Goal: Task Accomplishment & Management: Use online tool/utility

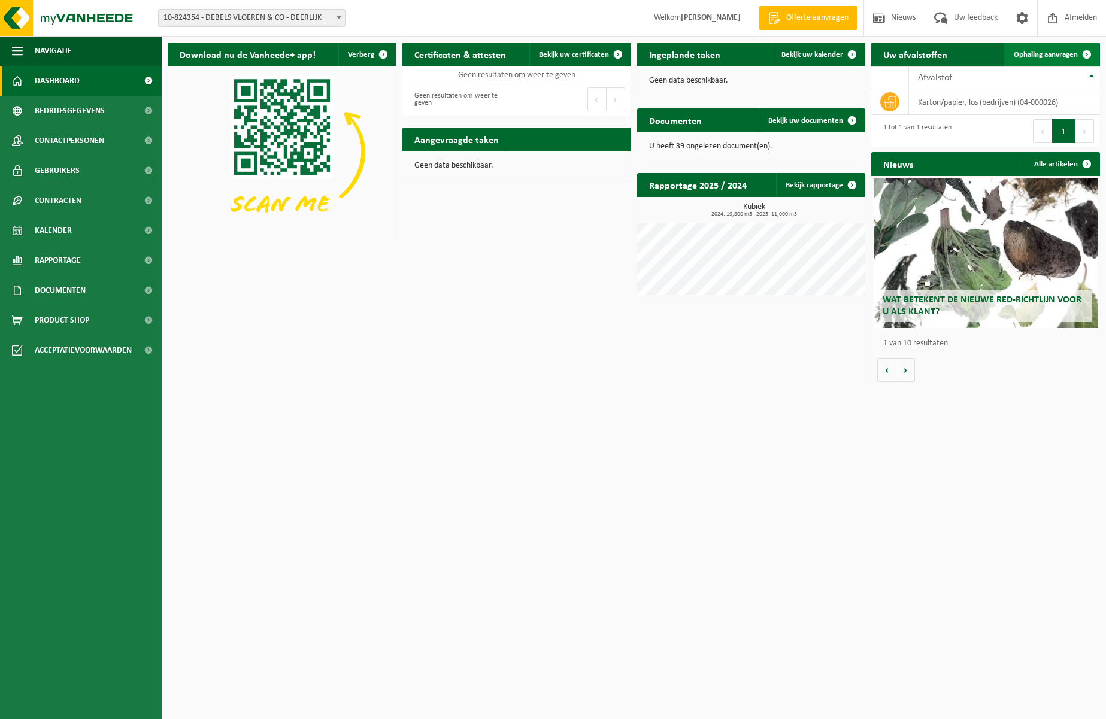
click at [1089, 60] on span at bounding box center [1087, 55] width 24 height 24
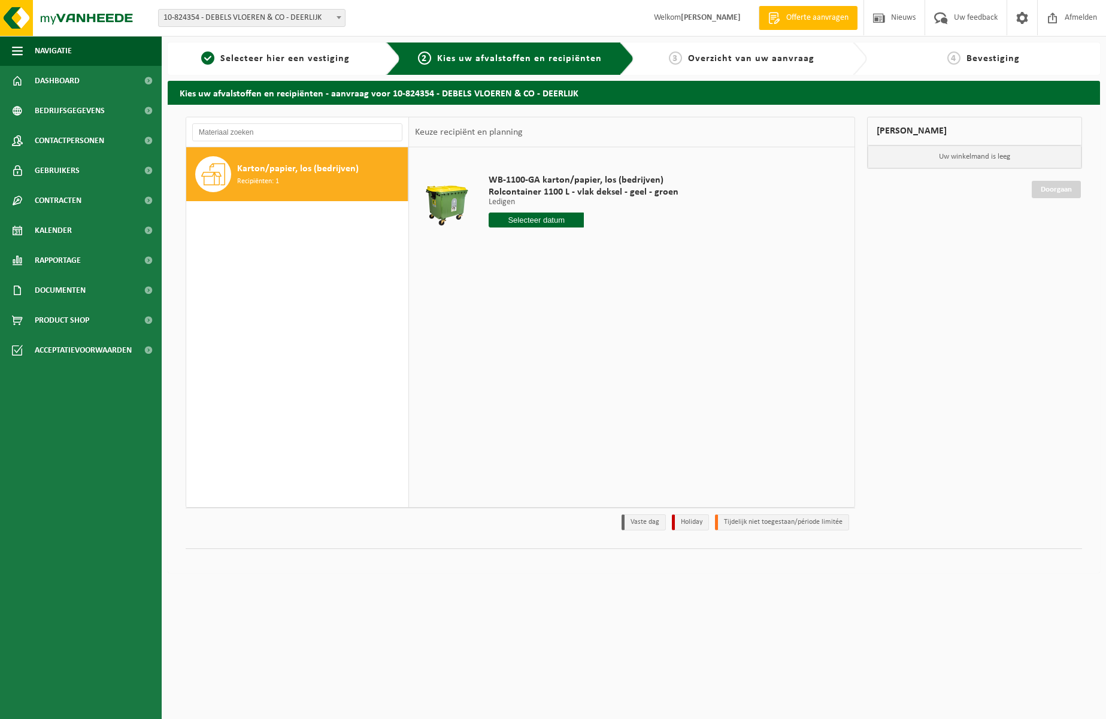
click at [312, 183] on div "Karton/papier, los (bedrijven) Recipiënten: 1" at bounding box center [321, 174] width 168 height 36
click at [534, 222] on input "text" at bounding box center [536, 220] width 95 height 15
click at [581, 349] on div "26" at bounding box center [584, 345] width 21 height 19
type input "Van 2025-09-26"
click at [540, 267] on button "In winkelmand" at bounding box center [523, 265] width 66 height 19
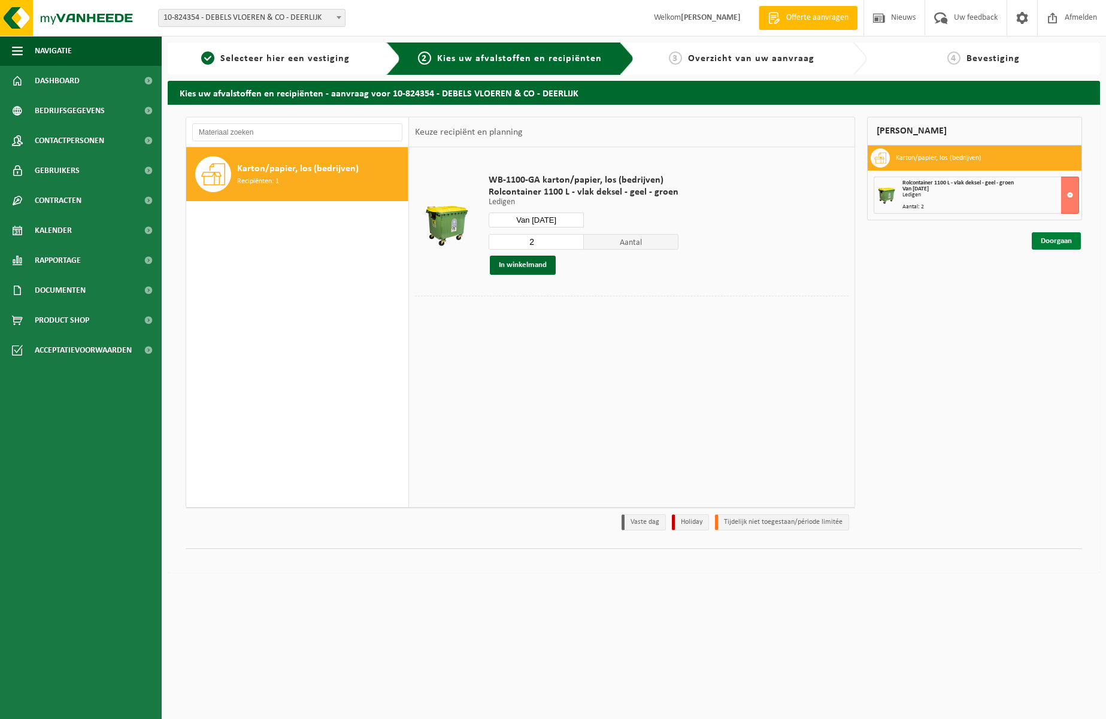
click at [1055, 246] on link "Doorgaan" at bounding box center [1056, 240] width 49 height 17
